Goal: Information Seeking & Learning: Learn about a topic

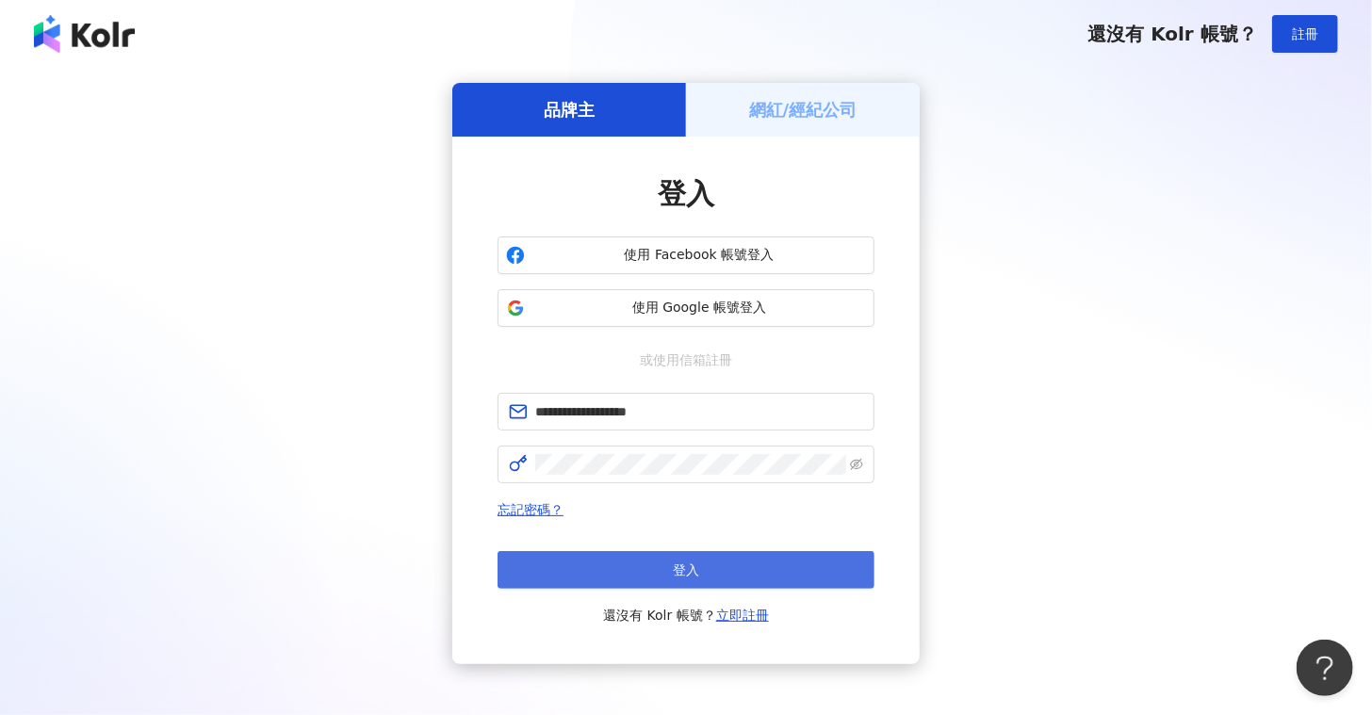
click at [649, 583] on button "登入" at bounding box center [686, 570] width 377 height 38
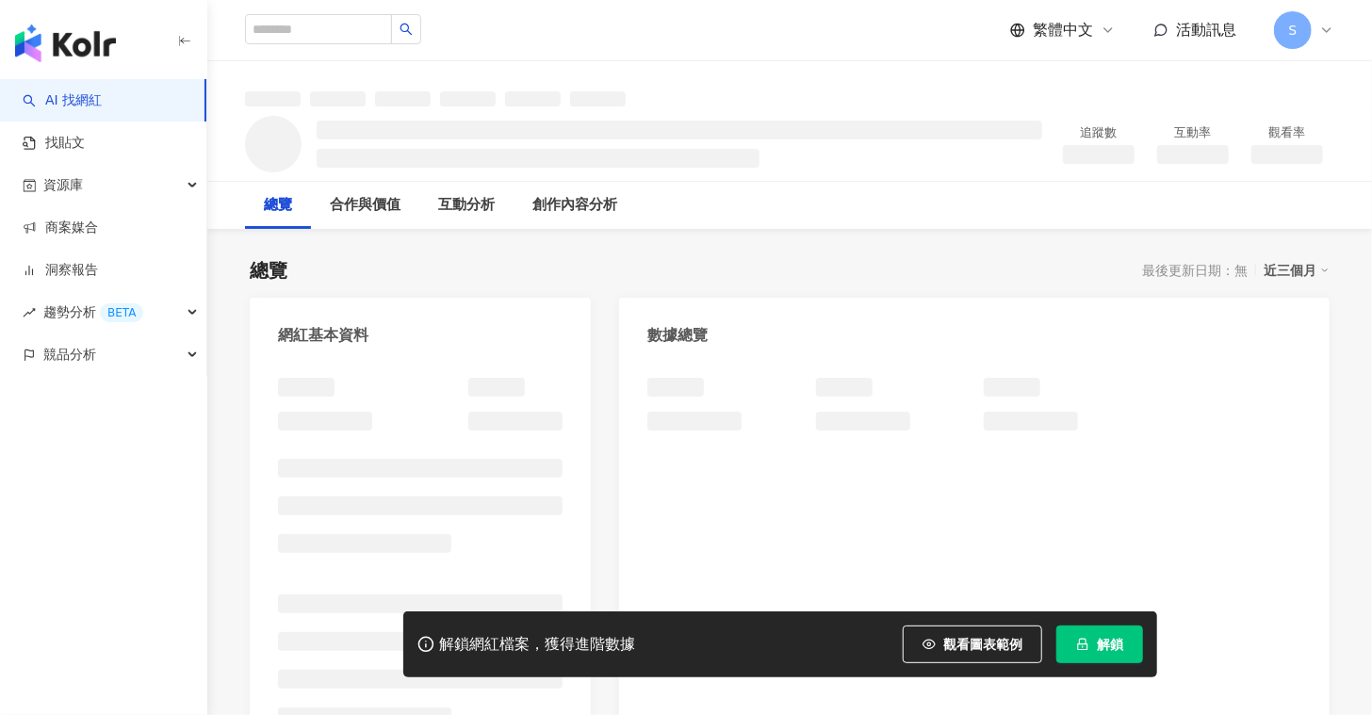
click at [1110, 650] on span "解鎖" at bounding box center [1110, 644] width 26 height 15
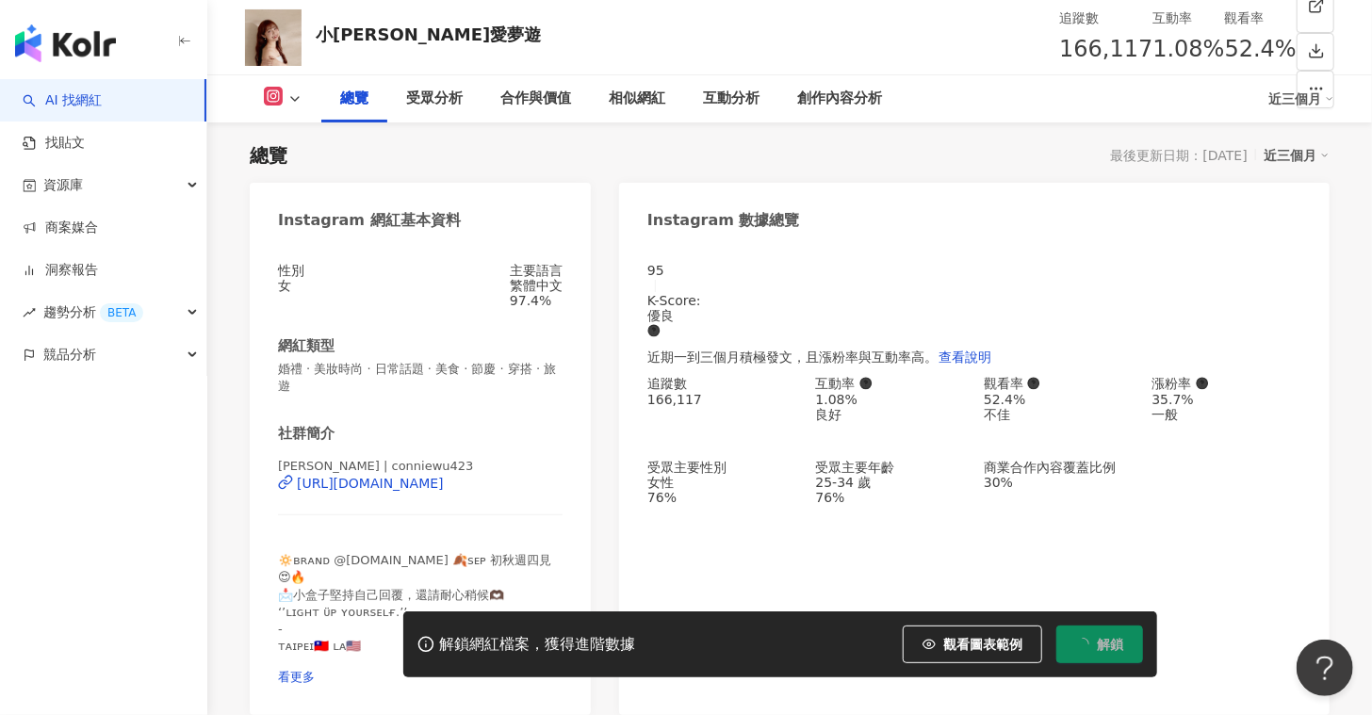
click at [1047, 399] on div "追蹤數 166,117 互動率 1.08% 良好 觀看率 52.4% 不佳 漲粉率 35.7% 一般 受眾主要性別 女性 76% 受眾主要年齡 25-34 歲…" at bounding box center [975, 440] width 654 height 129
drag, startPoint x: 833, startPoint y: 400, endPoint x: 879, endPoint y: 398, distance: 46.2
click at [879, 398] on div "1.08% 良好" at bounding box center [891, 407] width 150 height 30
click at [879, 398] on div "1.08%" at bounding box center [891, 399] width 150 height 15
drag, startPoint x: 800, startPoint y: 396, endPoint x: 875, endPoint y: 396, distance: 74.5
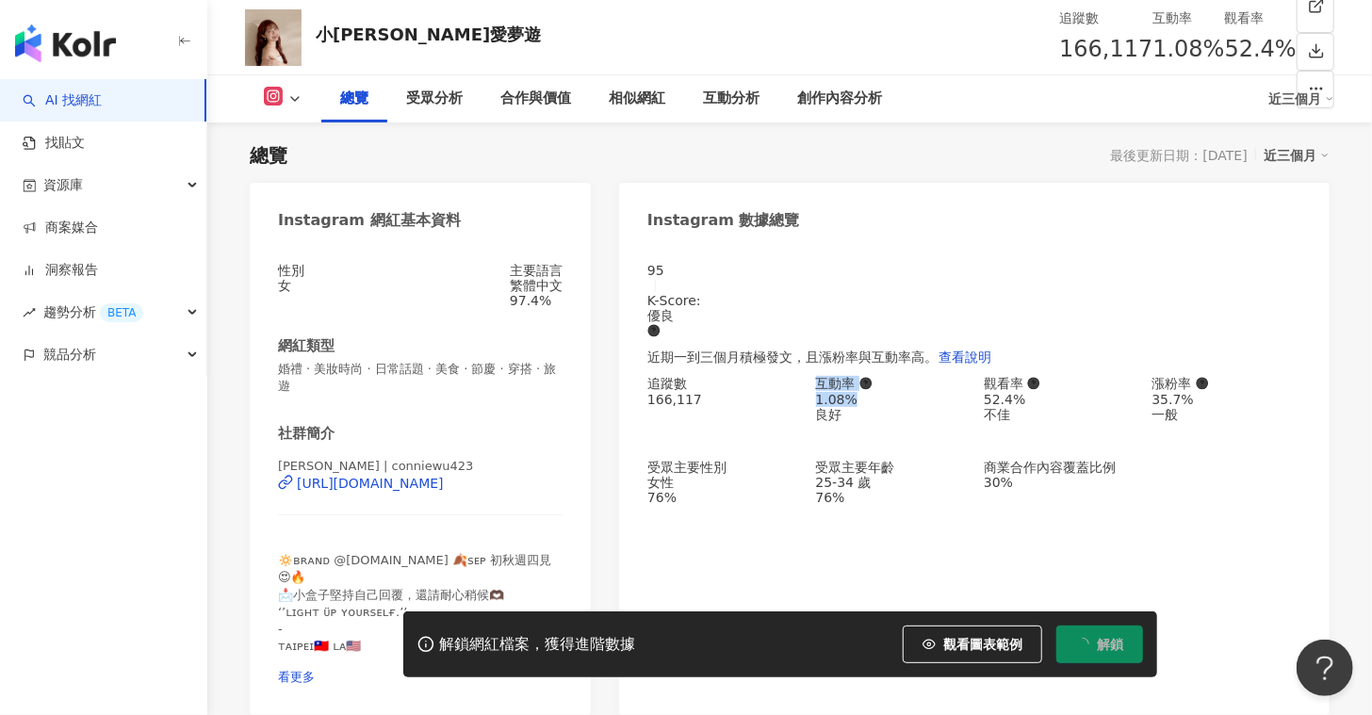
click at [875, 396] on div "追蹤數 166,117 互動率 1.08% 良好 觀看率 52.4% 不佳 漲粉率 35.7% 一般 受眾主要性別 女性 76% 受眾主要年齡 25-34 歲…" at bounding box center [975, 440] width 654 height 129
click at [875, 396] on div "1.08%" at bounding box center [891, 399] width 150 height 15
drag, startPoint x: 813, startPoint y: 405, endPoint x: 876, endPoint y: 404, distance: 63.2
click at [876, 404] on div "追蹤數 166,117 互動率 1.08% 良好 觀看率 52.4% 不佳 漲粉率 35.7% 一般 受眾主要性別 女性 76% 受眾主要年齡 25-34 歲…" at bounding box center [975, 440] width 654 height 129
copy div "1.08%"
